Goal: Information Seeking & Learning: Learn about a topic

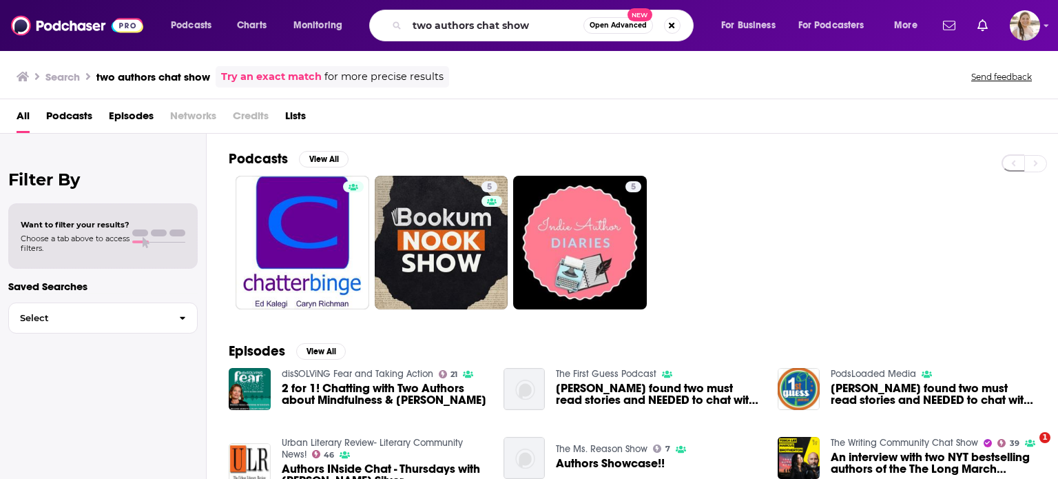
click at [524, 32] on input "two authors chat show" at bounding box center [495, 25] width 176 height 22
type input "sports untold"
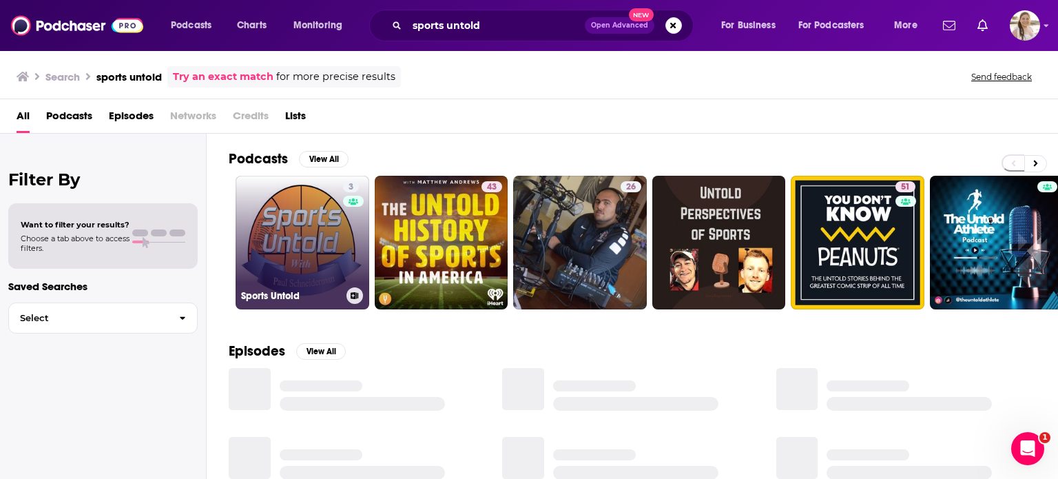
click at [331, 232] on link "3 Sports Untold" at bounding box center [303, 243] width 134 height 134
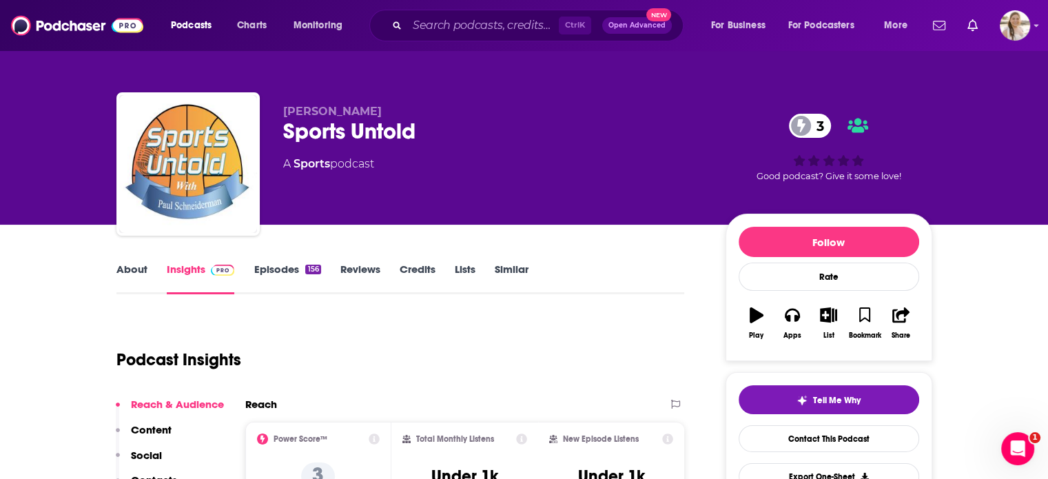
scroll to position [93, 0]
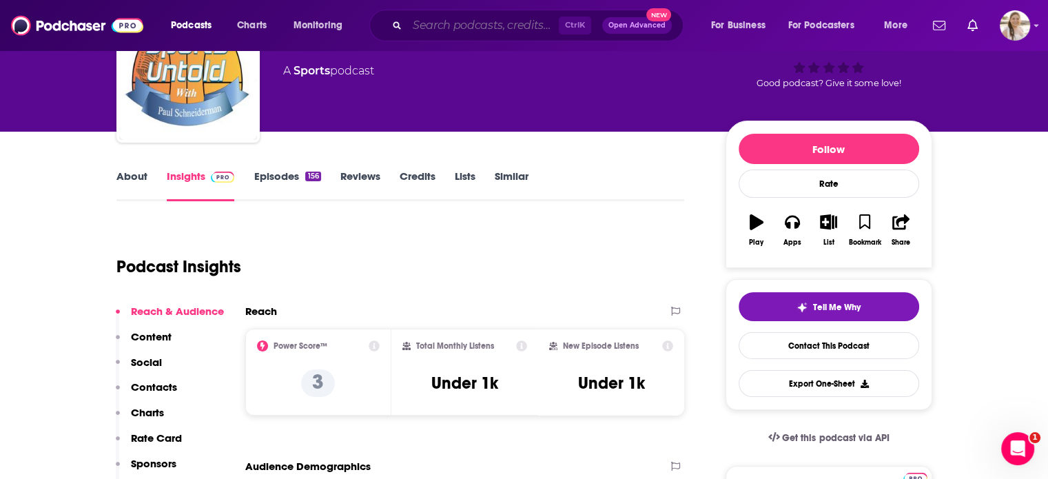
click at [469, 28] on input "Search podcasts, credits, & more..." at bounding box center [483, 25] width 152 height 22
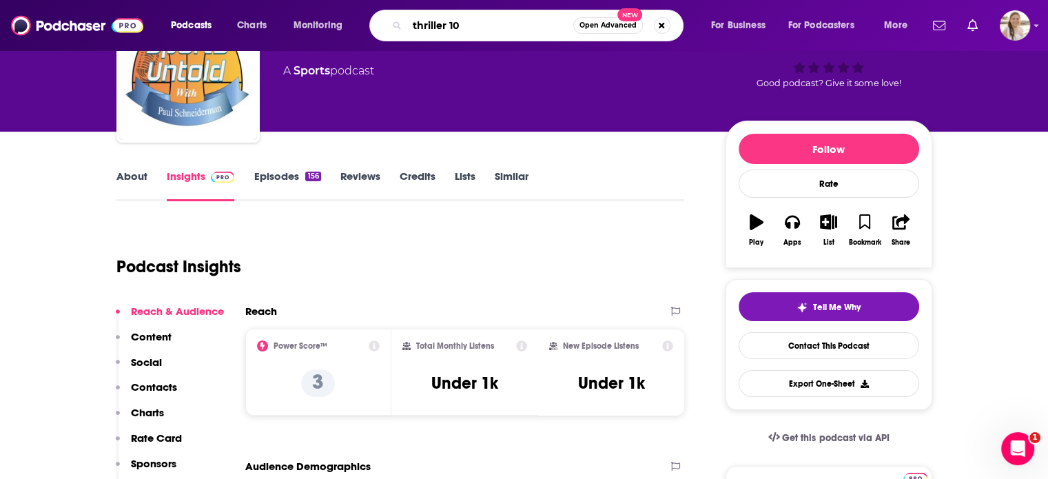
type input "thriller 101"
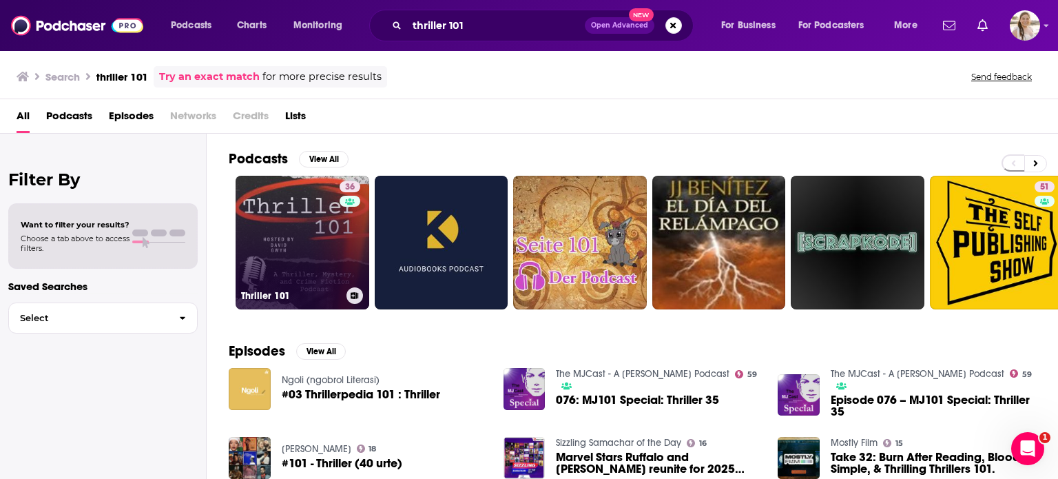
click at [292, 207] on link "36 Thriller 101" at bounding box center [303, 243] width 134 height 134
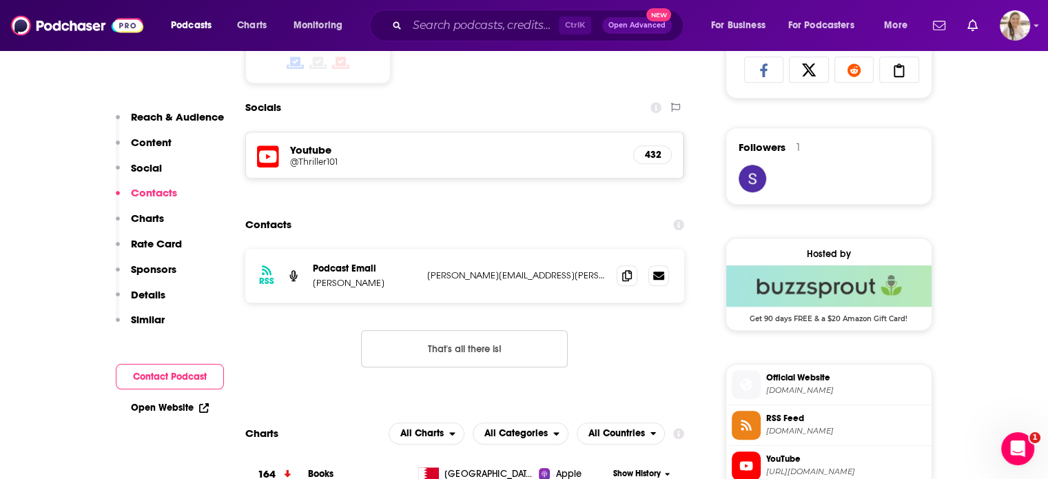
scroll to position [1006, 0]
